Goal: Task Accomplishment & Management: Complete application form

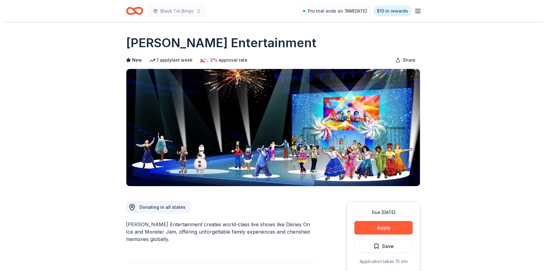
scroll to position [159, 0]
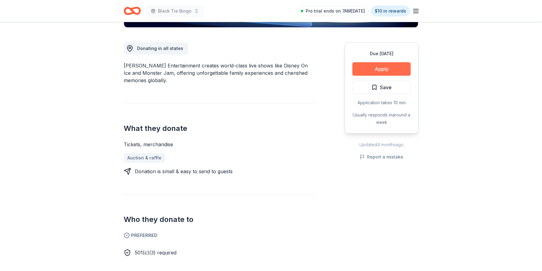
click at [391, 70] on button "Apply" at bounding box center [381, 69] width 58 height 14
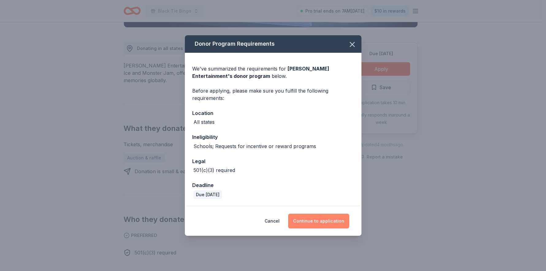
click at [307, 215] on button "Continue to application" at bounding box center [318, 221] width 61 height 15
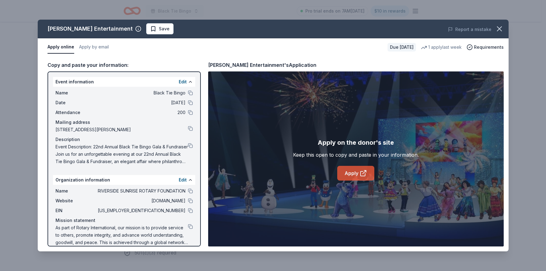
click at [350, 168] on link "Apply" at bounding box center [356, 173] width 37 height 15
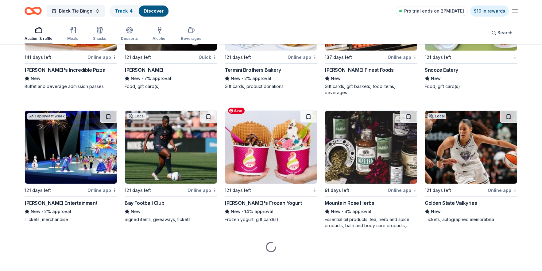
scroll to position [3301, 0]
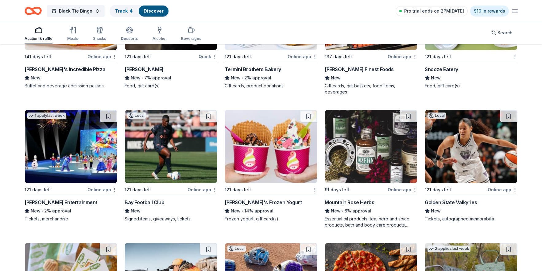
click at [37, 199] on div "Feld Entertainment" at bounding box center [61, 202] width 73 height 7
click at [52, 199] on div "Feld Entertainment" at bounding box center [61, 202] width 73 height 7
click at [353, 199] on div "Mountain Rose Herbs" at bounding box center [349, 202] width 49 height 7
click at [240, 199] on div "Menchie's Frozen Yogurt" at bounding box center [263, 202] width 77 height 7
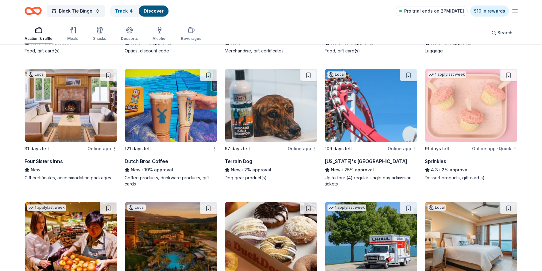
scroll to position [3654, 0]
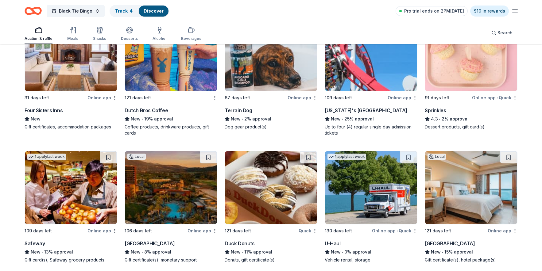
click at [145, 240] on div "[GEOGRAPHIC_DATA]" at bounding box center [150, 243] width 50 height 7
click at [148, 240] on div "[GEOGRAPHIC_DATA]" at bounding box center [150, 243] width 50 height 7
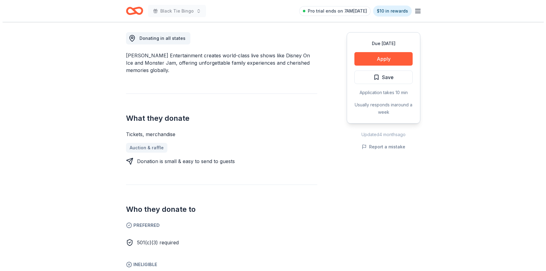
scroll to position [203, 0]
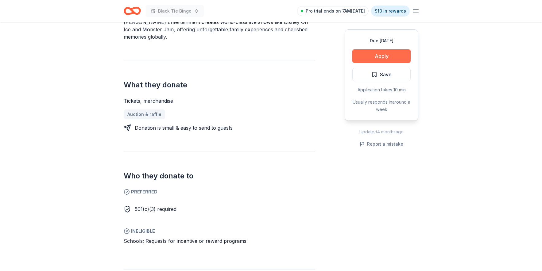
click at [360, 61] on button "Apply" at bounding box center [381, 56] width 58 height 14
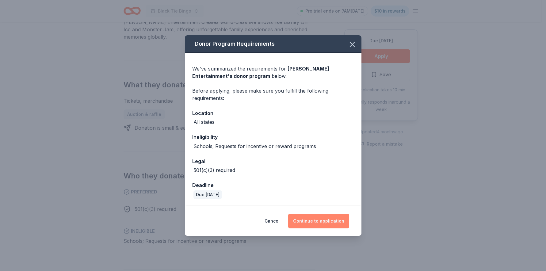
click at [314, 220] on button "Continue to application" at bounding box center [318, 221] width 61 height 15
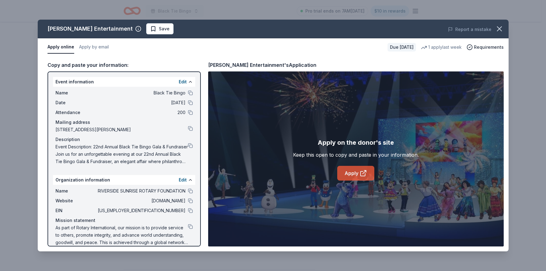
click at [346, 175] on link "Apply" at bounding box center [356, 173] width 37 height 15
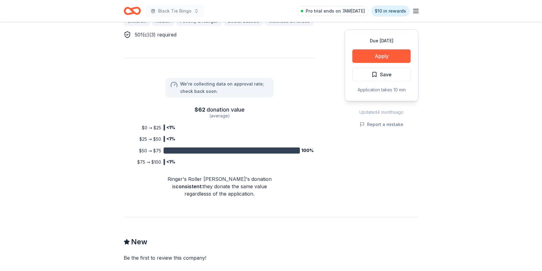
scroll to position [446, 0]
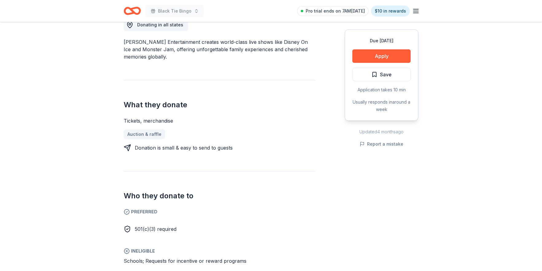
scroll to position [234, 0]
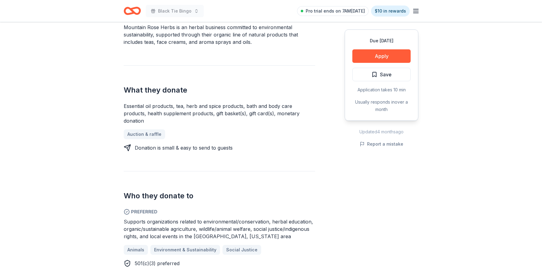
scroll to position [206, 0]
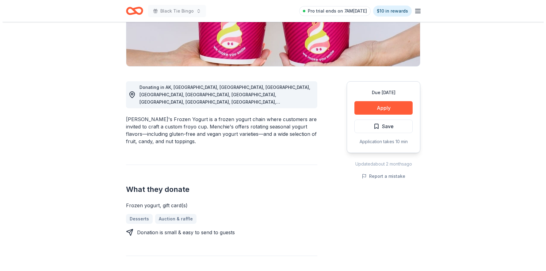
scroll to position [205, 0]
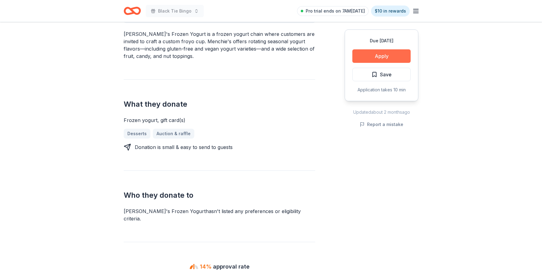
click at [385, 56] on button "Apply" at bounding box center [381, 56] width 58 height 14
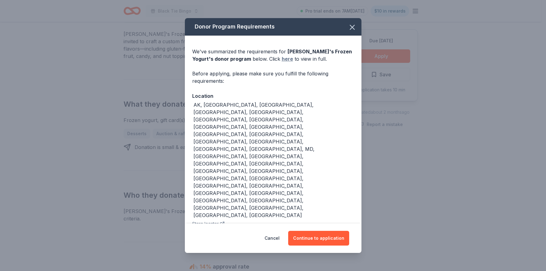
click at [282, 63] on link "here" at bounding box center [287, 58] width 11 height 7
click at [313, 231] on button "Continue to application" at bounding box center [318, 238] width 61 height 15
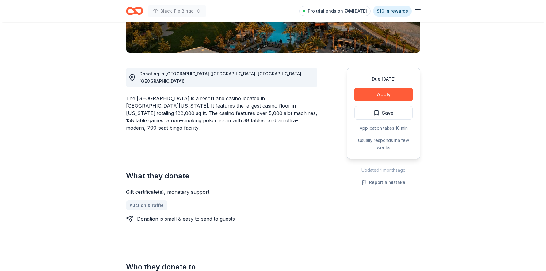
scroll to position [331, 0]
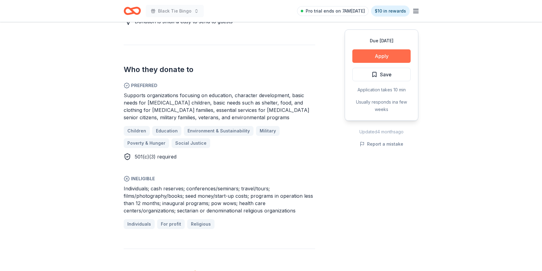
click at [374, 56] on button "Apply" at bounding box center [381, 56] width 58 height 14
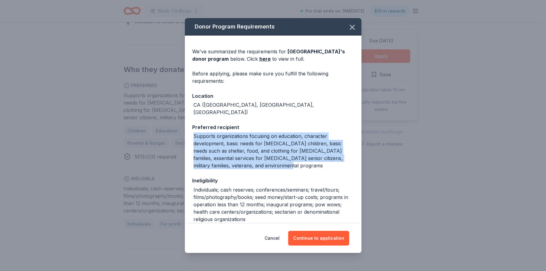
drag, startPoint x: 285, startPoint y: 160, endPoint x: 190, endPoint y: 127, distance: 100.3
click at [190, 127] on div "We've summarized the requirements for Pechanga Resort Casino 's donor program b…" at bounding box center [273, 158] width 177 height 244
copy div "Supports organizations focusing on education, character development, basic need…"
click at [320, 241] on button "Continue to application" at bounding box center [318, 238] width 61 height 15
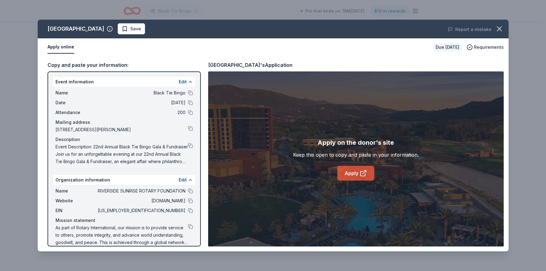
click at [353, 173] on link "Apply" at bounding box center [356, 173] width 37 height 15
click at [353, 171] on link "Apply" at bounding box center [356, 173] width 37 height 15
click at [355, 172] on link "Apply" at bounding box center [356, 173] width 37 height 15
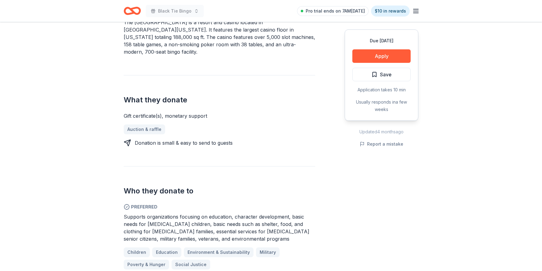
scroll to position [243, 0]
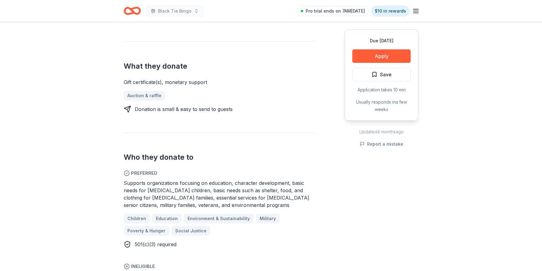
drag, startPoint x: 122, startPoint y: 169, endPoint x: 181, endPoint y: 185, distance: 61.1
click at [181, 185] on div "[GEOGRAPHIC_DATA] New 8% approval rate Share Donating in [GEOGRAPHIC_DATA] ([GE…" at bounding box center [271, 275] width 314 height 993
drag, startPoint x: 234, startPoint y: 190, endPoint x: 159, endPoint y: 181, distance: 75.8
click at [159, 181] on div "Supports organizations focusing on education, character development, basic need…" at bounding box center [219, 193] width 191 height 29
click at [234, 193] on div "Supports organizations focusing on education, character development, basic need…" at bounding box center [219, 193] width 191 height 29
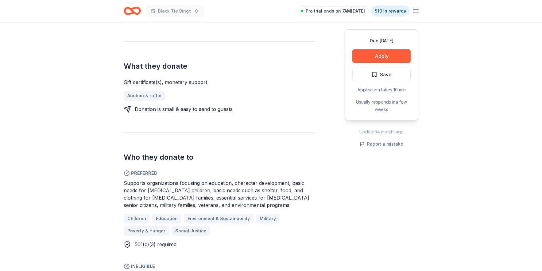
drag, startPoint x: 235, startPoint y: 191, endPoint x: 174, endPoint y: 188, distance: 60.8
click at [174, 188] on div "Supports organizations focusing on education, character development, basic need…" at bounding box center [219, 193] width 191 height 29
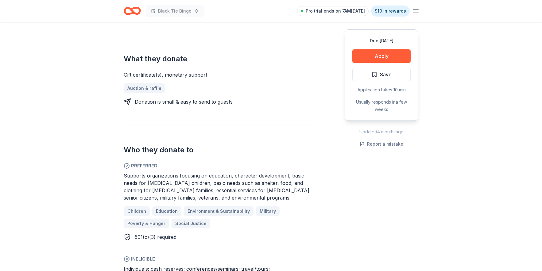
scroll to position [261, 0]
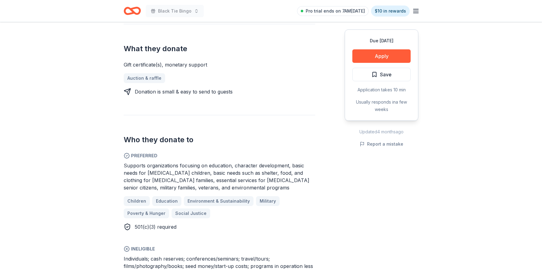
click at [126, 163] on span "Supports organizations focusing on education, character development, basic need…" at bounding box center [217, 177] width 186 height 28
click at [238, 173] on div "Supports organizations focusing on education, character development, basic need…" at bounding box center [219, 176] width 191 height 29
drag, startPoint x: 238, startPoint y: 173, endPoint x: 125, endPoint y: 145, distance: 115.8
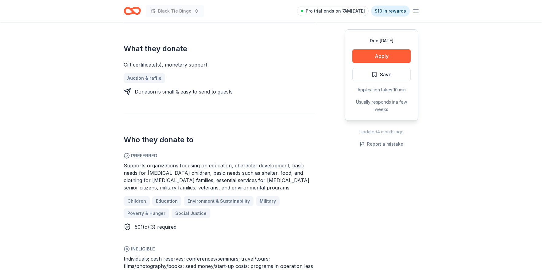
click at [125, 152] on div "Preferred Supports organizations focusing on education, character development, …" at bounding box center [219, 191] width 191 height 79
drag, startPoint x: 219, startPoint y: 208, endPoint x: 119, endPoint y: 134, distance: 124.0
click at [119, 134] on div "[GEOGRAPHIC_DATA] New 8% approval rate Share Donating in [GEOGRAPHIC_DATA] ([GE…" at bounding box center [271, 257] width 314 height 993
